Goal: Task Accomplishment & Management: Manage account settings

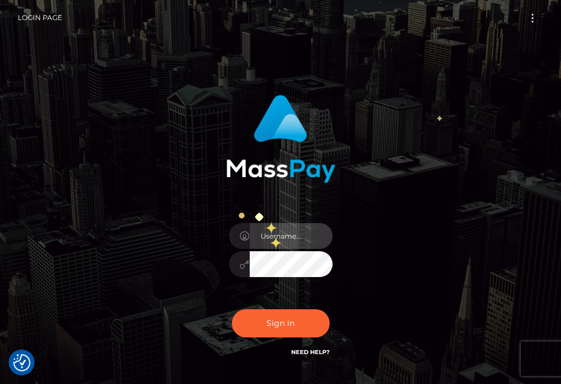
click at [271, 238] on input "text" at bounding box center [291, 236] width 83 height 26
type input "nataliarosas52@gmail.com"
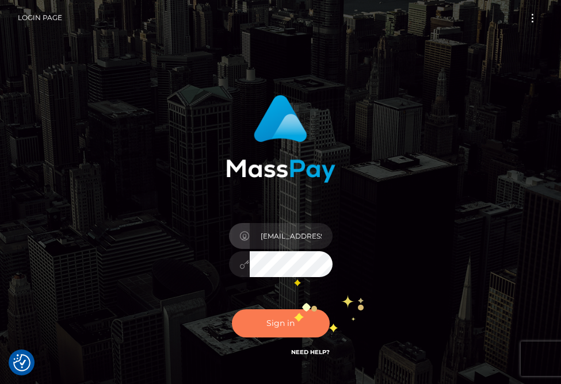
click at [294, 311] on button "Sign in" at bounding box center [281, 323] width 98 height 28
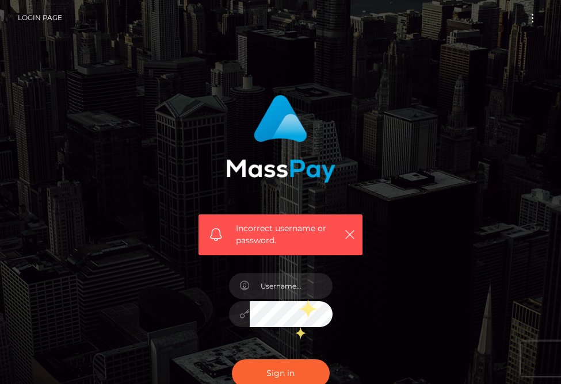
click at [298, 299] on div at bounding box center [280, 309] width 121 height 88
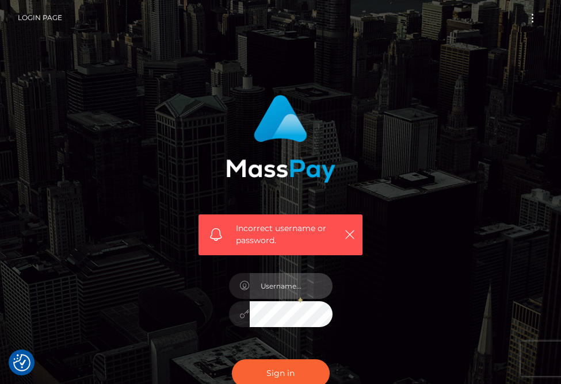
click at [296, 289] on input "text" at bounding box center [291, 286] width 83 height 26
type input "nataliarosas52@gmail.com"
click at [239, 319] on div at bounding box center [281, 312] width 104 height 22
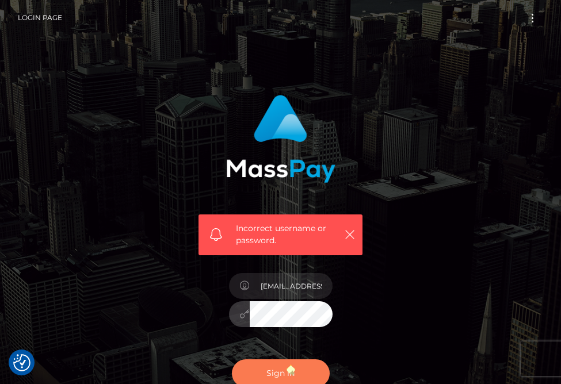
click at [286, 362] on button "Sign in" at bounding box center [281, 373] width 98 height 28
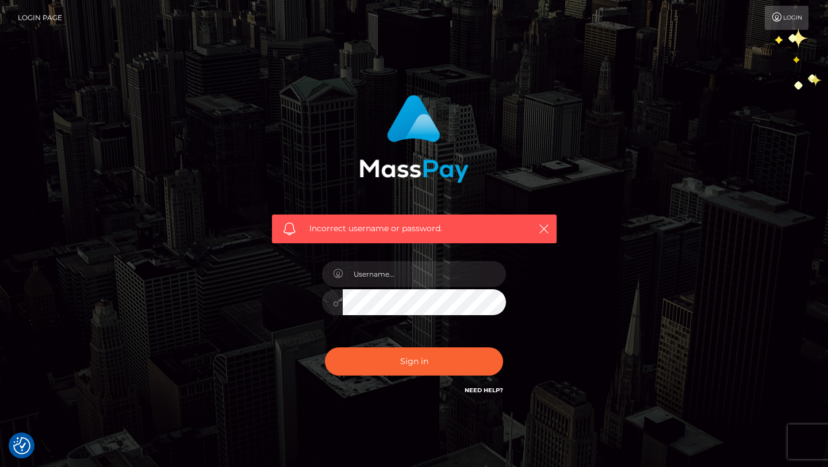
click at [786, 22] on link "Login" at bounding box center [787, 18] width 44 height 24
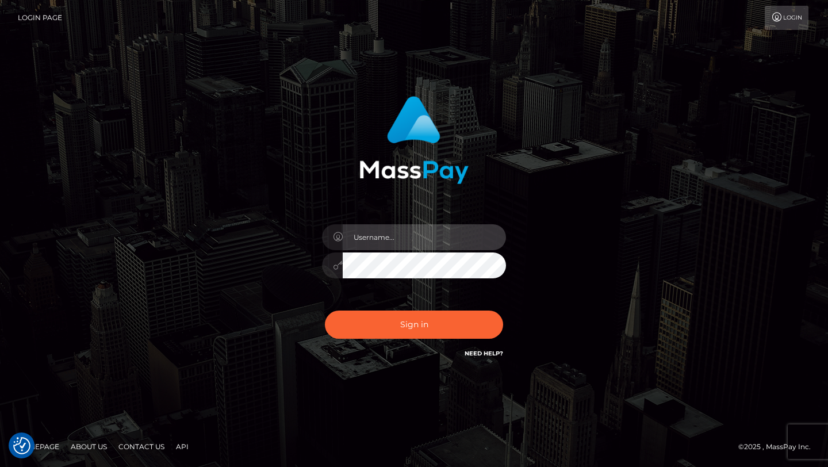
click at [431, 224] on input "text" at bounding box center [424, 237] width 163 height 26
click at [410, 247] on input "text" at bounding box center [424, 237] width 163 height 26
type input "[EMAIL_ADDRESS][DOMAIN_NAME]"
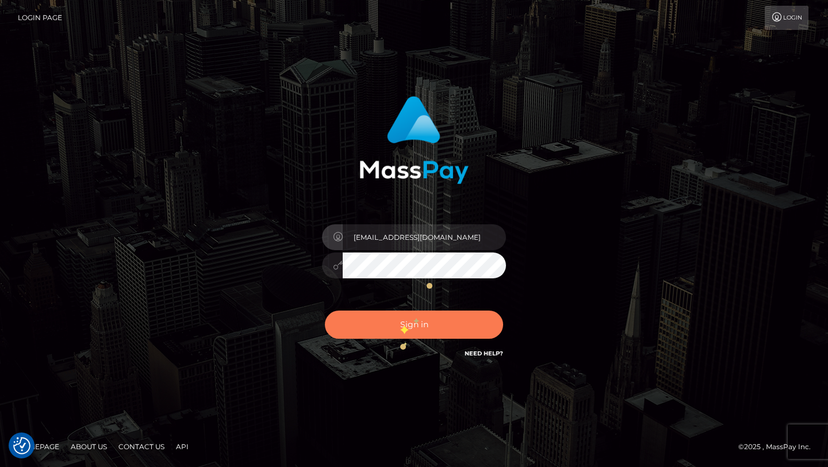
click at [400, 321] on button "Sign in" at bounding box center [414, 325] width 178 height 28
